Goal: Check status

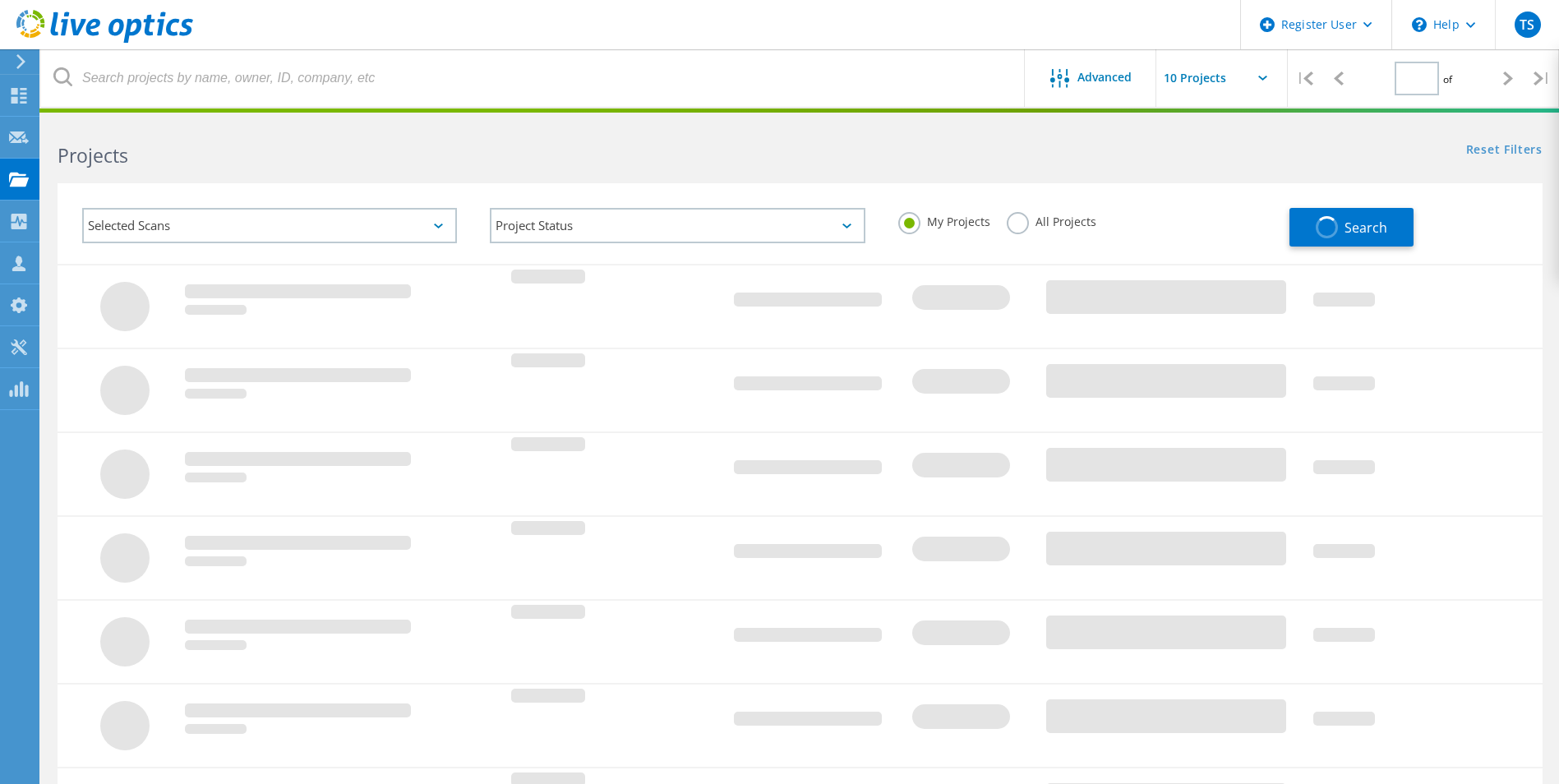
type input "2"
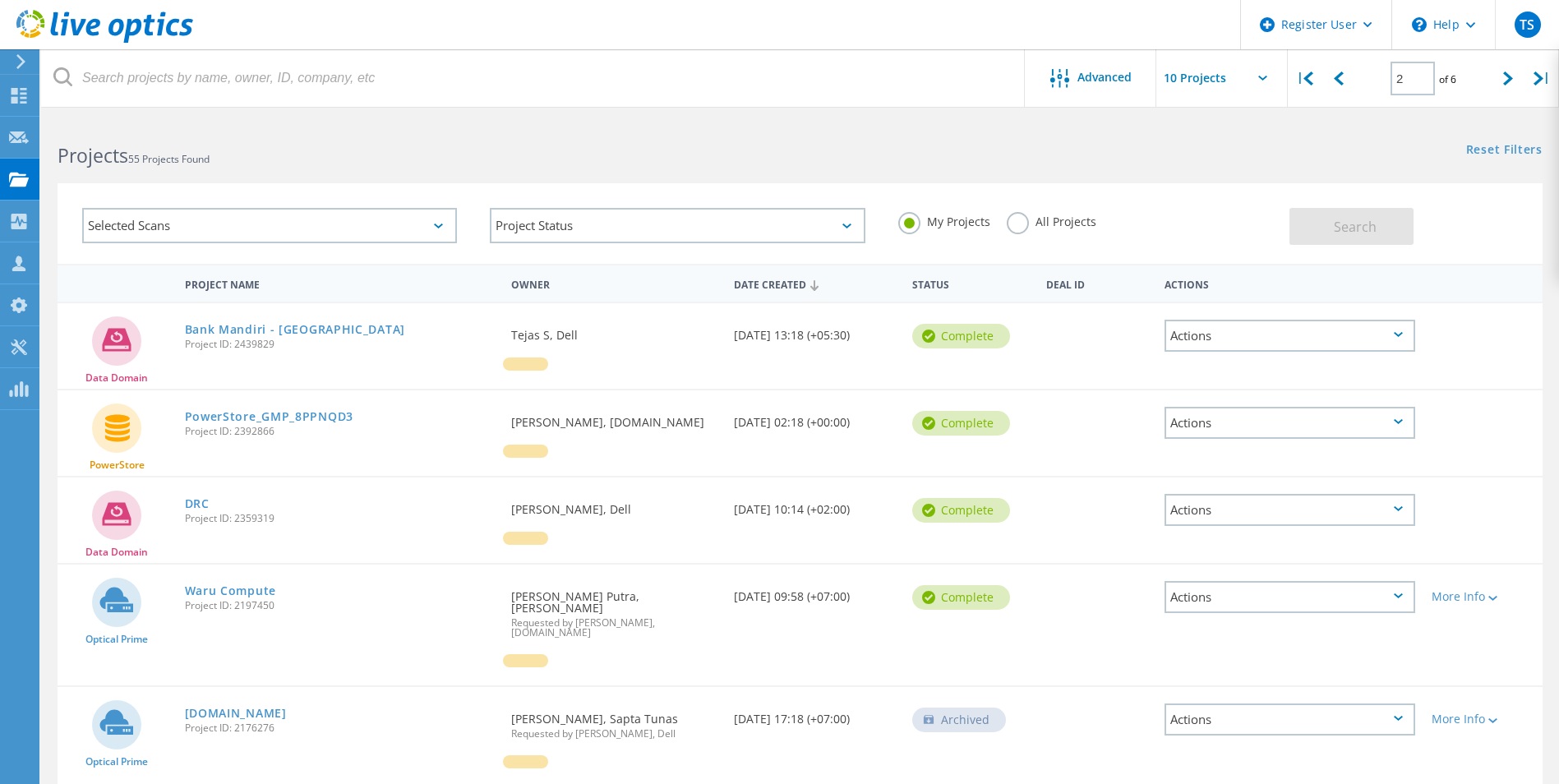
drag, startPoint x: 254, startPoint y: 591, endPoint x: 327, endPoint y: 591, distance: 73.0
click at [254, 591] on link "Waru Compute" at bounding box center [231, 590] width 91 height 12
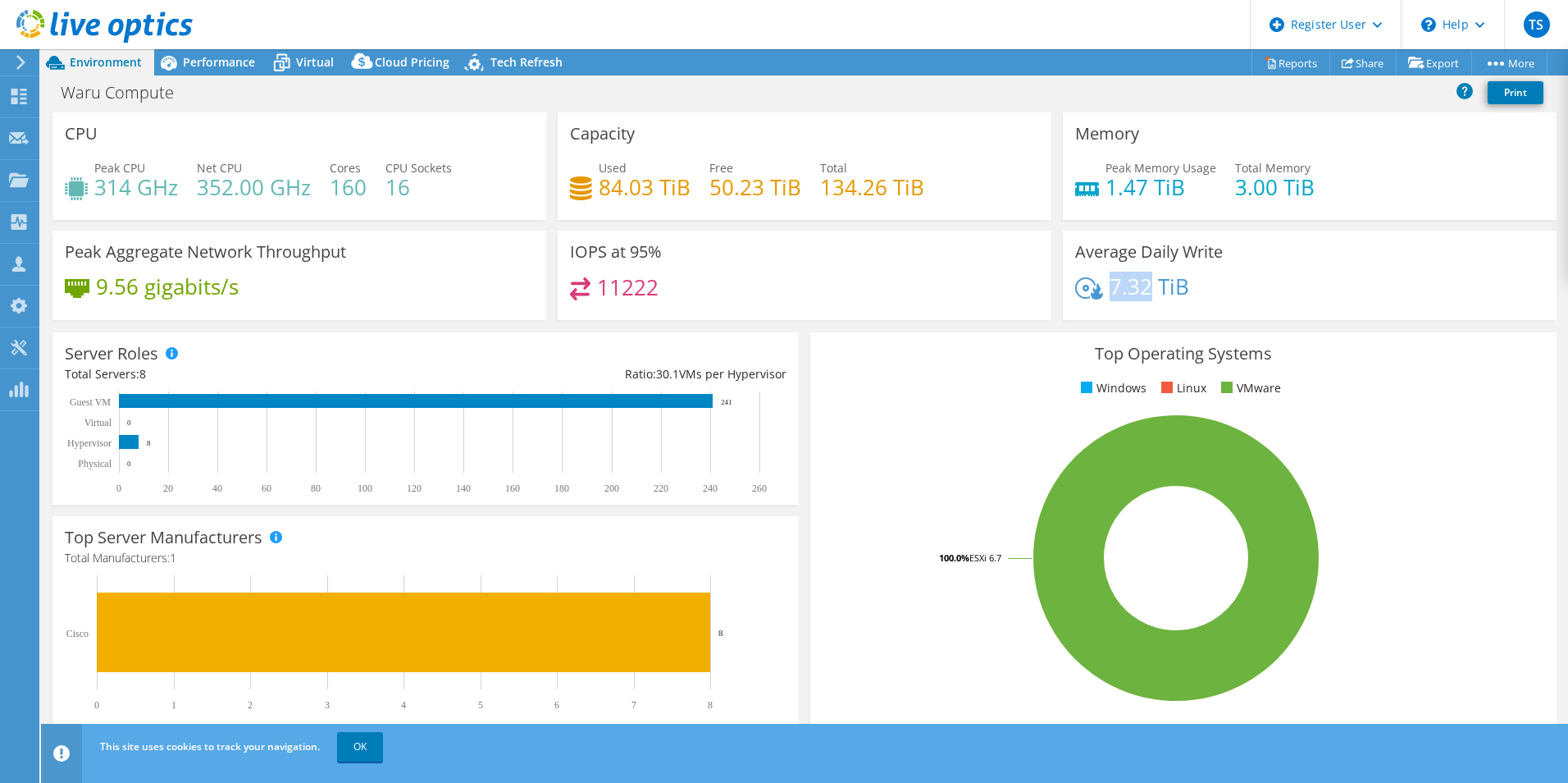
drag, startPoint x: 1105, startPoint y: 290, endPoint x: 1142, endPoint y: 291, distance: 37.0
click at [1142, 291] on h4 "7.32 TiB" at bounding box center [1149, 287] width 79 height 18
click at [1227, 282] on div "7.32 TiB" at bounding box center [1310, 295] width 469 height 35
drag, startPoint x: 1104, startPoint y: 282, endPoint x: 1180, endPoint y: 288, distance: 76.2
click at [1180, 288] on h4 "7.32 TiB" at bounding box center [1149, 287] width 79 height 18
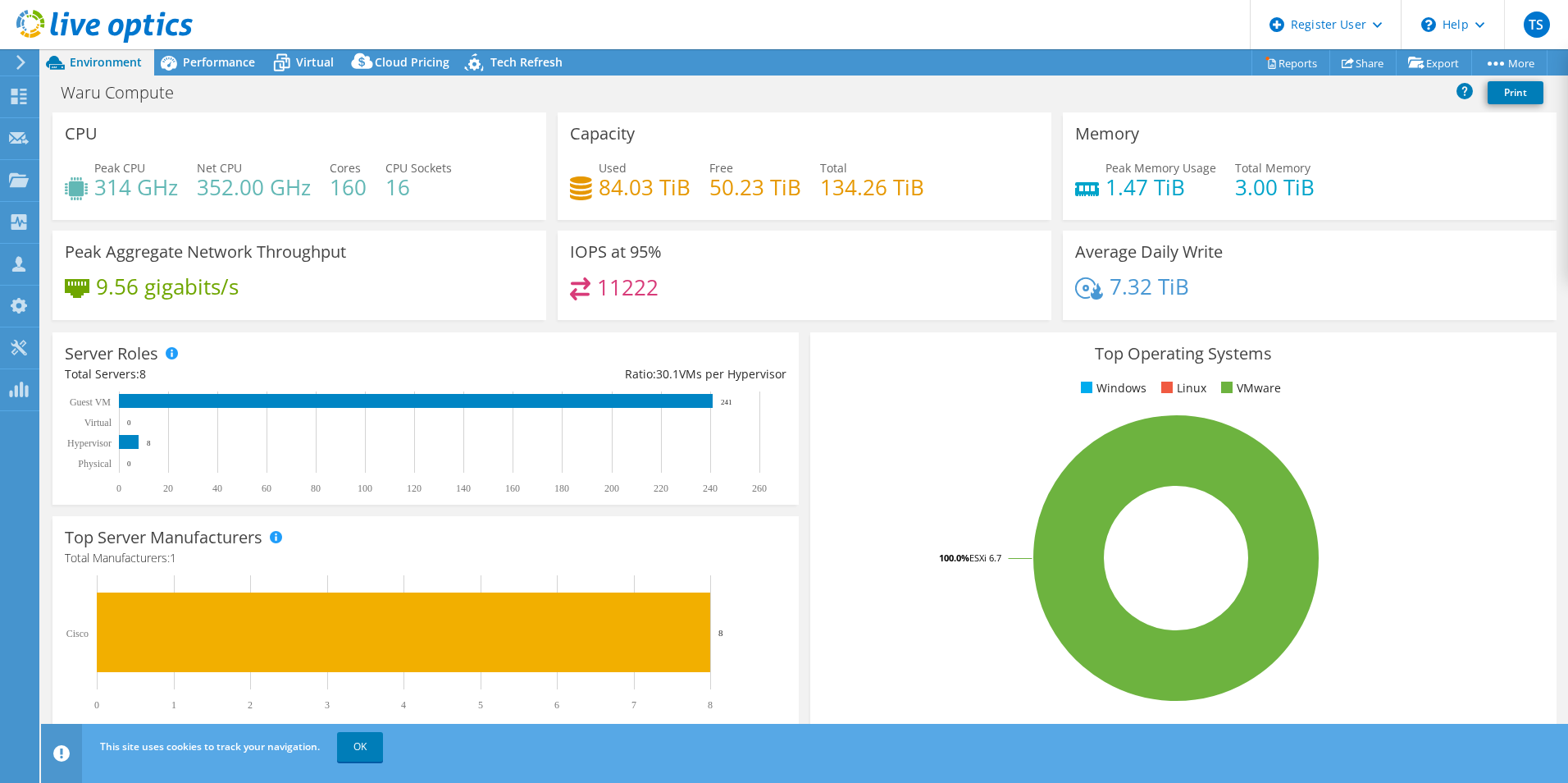
drag, startPoint x: 1180, startPoint y: 288, endPoint x: 1227, endPoint y: 291, distance: 47.1
click at [1226, 289] on div "7.32 TiB" at bounding box center [1310, 295] width 469 height 35
drag, startPoint x: 1100, startPoint y: 282, endPoint x: 1138, endPoint y: 287, distance: 38.3
click at [1138, 287] on div "7.32 TiB" at bounding box center [1132, 287] width 114 height 18
click at [1258, 299] on div "7.32 TiB" at bounding box center [1310, 295] width 469 height 35
